Goal: Task Accomplishment & Management: Use online tool/utility

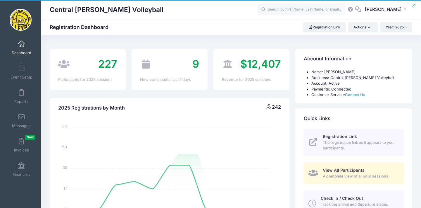
select select
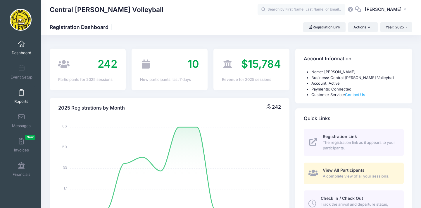
click at [21, 95] on span at bounding box center [21, 93] width 0 height 6
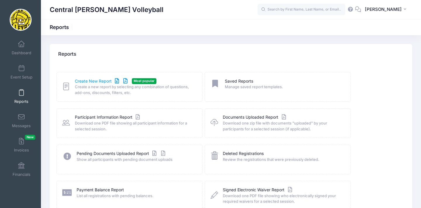
click at [95, 81] on link "Create New Report" at bounding box center [102, 81] width 54 height 6
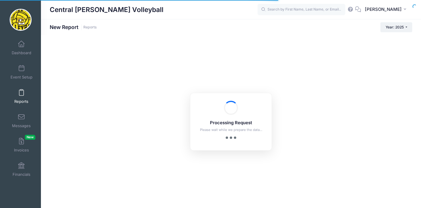
checkbox input "true"
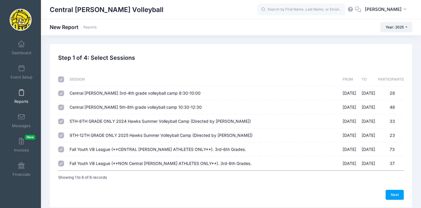
click at [60, 79] on input "checkbox" at bounding box center [61, 79] width 6 height 6
checkbox input "false"
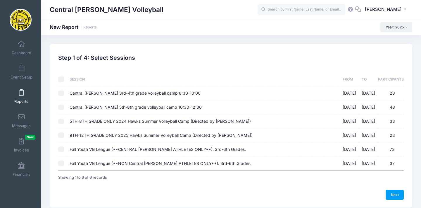
checkbox input "false"
click at [61, 148] on input "Fall Youth VB League (**CENTRAL LEE ATHLETES ONLY**). 3rd-6th Grades. 09/07/202…" at bounding box center [61, 149] width 6 height 6
checkbox input "true"
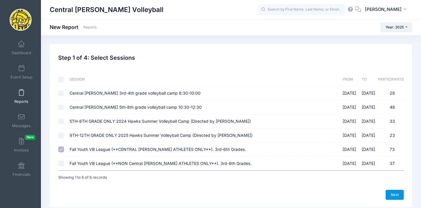
click at [396, 194] on link "Next" at bounding box center [395, 195] width 18 height 10
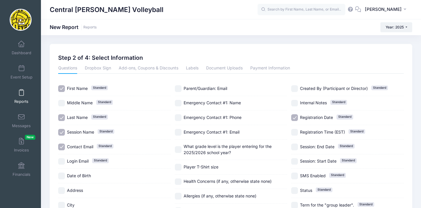
click at [62, 132] on input "Session Name Standard" at bounding box center [61, 132] width 7 height 7
checkbox input "false"
click at [63, 146] on input "Contact Email Standard" at bounding box center [61, 146] width 7 height 7
checkbox input "false"
click at [177, 152] on input "What grade level is the player entering for the 2025/2026 school year?" at bounding box center [178, 149] width 7 height 7
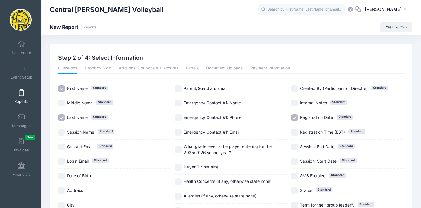
checkbox input "true"
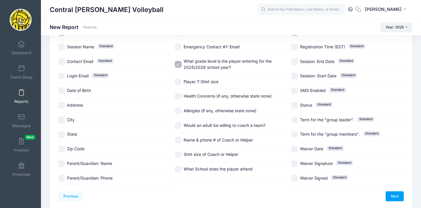
scroll to position [85, 0]
click at [180, 128] on input "Would an adult be willing to coach a team?" at bounding box center [178, 125] width 7 height 7
checkbox input "true"
click at [178, 142] on input "Name & phone # of Coach or Helper" at bounding box center [178, 139] width 7 height 7
checkbox input "true"
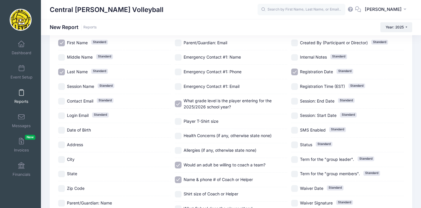
scroll to position [43, 0]
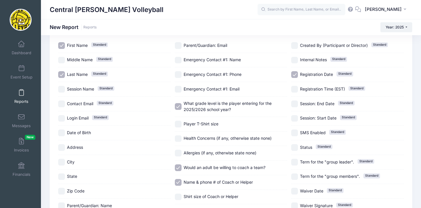
click at [295, 71] on input "Registration Date Standard" at bounding box center [294, 74] width 7 height 7
checkbox input "false"
click at [180, 125] on input "Player T-Shirt size" at bounding box center [178, 124] width 7 height 7
checkbox input "true"
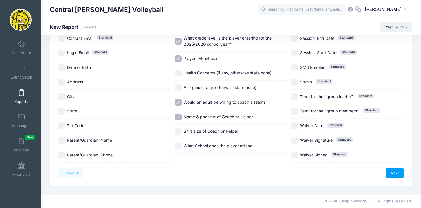
scroll to position [138, 0]
click at [398, 168] on link "Next" at bounding box center [395, 173] width 18 height 10
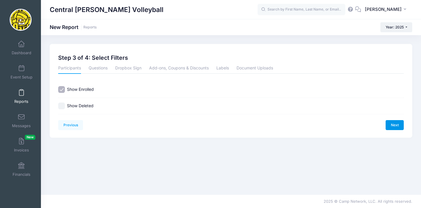
click at [400, 123] on link "Next" at bounding box center [395, 125] width 18 height 10
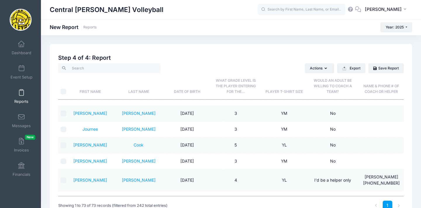
click at [230, 87] on span "What grade level is the player entering for the..." at bounding box center [236, 85] width 40 height 15
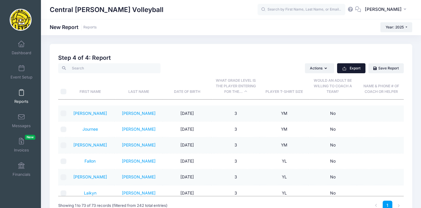
click at [347, 68] on button "Export" at bounding box center [351, 68] width 28 height 10
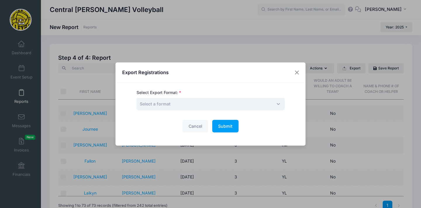
click at [204, 105] on span "Select a format" at bounding box center [211, 104] width 148 height 13
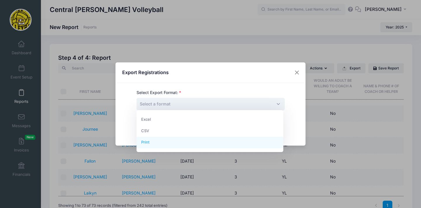
select select "print"
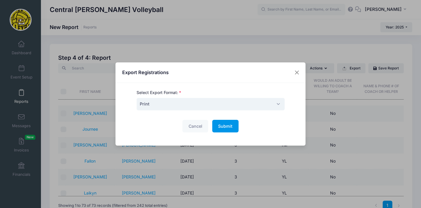
click at [223, 124] on span "Submit" at bounding box center [225, 125] width 14 height 5
